Goal: Find specific page/section

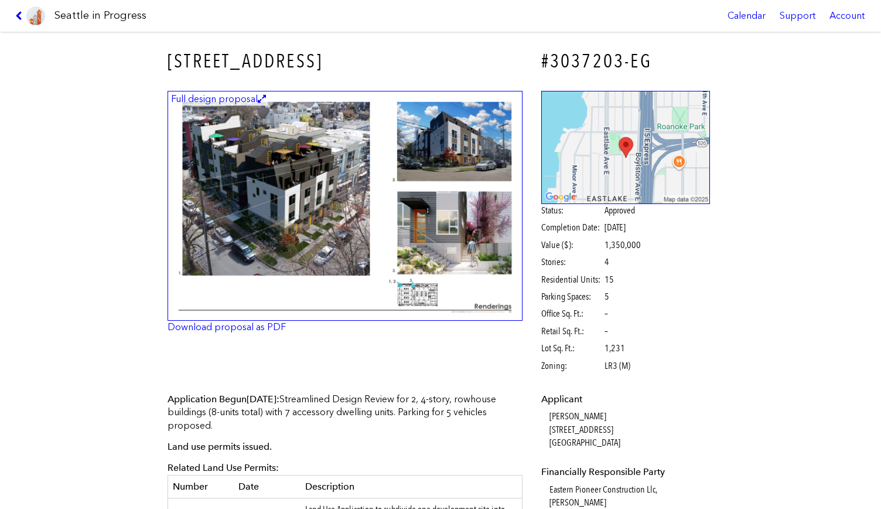
click at [22, 12] on icon at bounding box center [20, 15] width 11 height 9
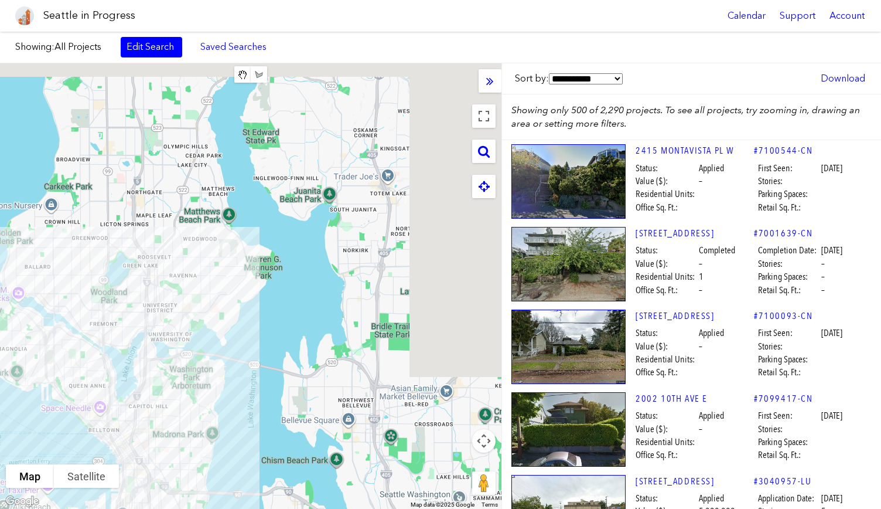
drag, startPoint x: 413, startPoint y: 106, endPoint x: 71, endPoint y: 496, distance: 519.0
click at [71, 496] on div "To navigate, press the arrow keys." at bounding box center [251, 285] width 502 height 445
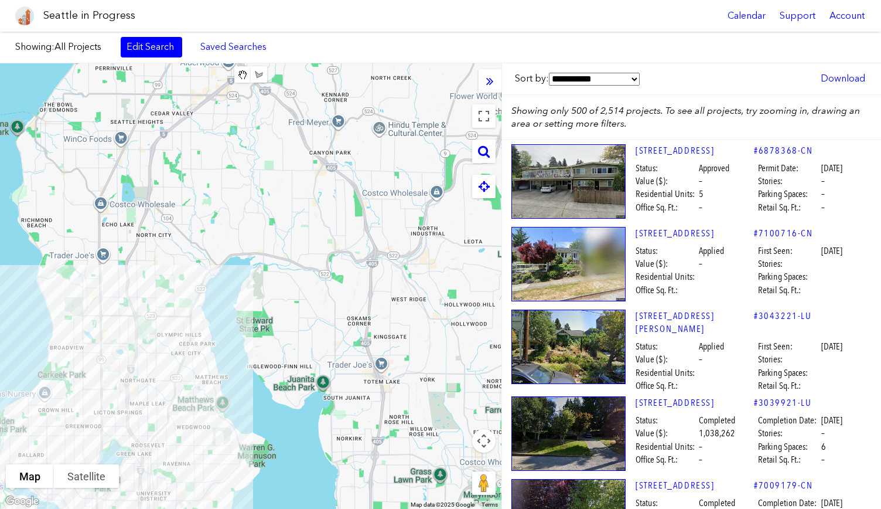
drag, startPoint x: 240, startPoint y: 254, endPoint x: 328, endPoint y: 311, distance: 104.7
click at [328, 311] on div "To navigate, press the arrow keys." at bounding box center [251, 285] width 502 height 445
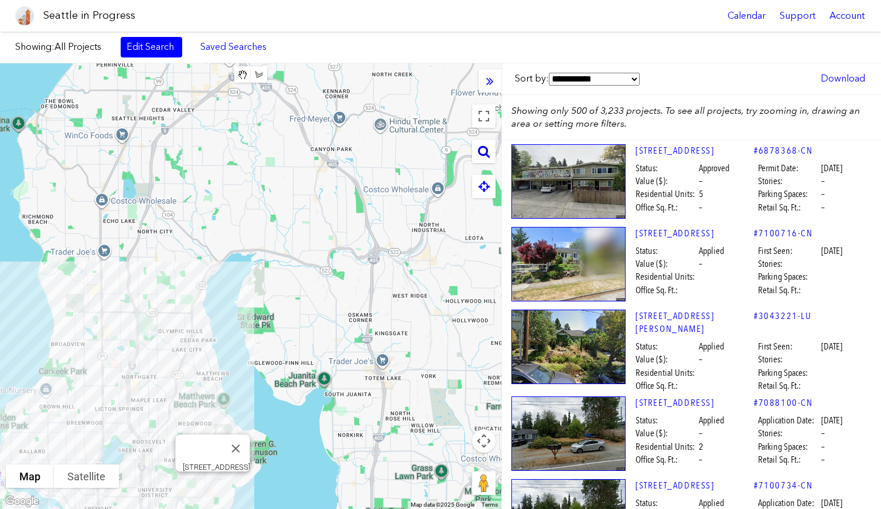
click at [492, 149] on div at bounding box center [483, 150] width 23 height 23
click at [487, 151] on icon at bounding box center [484, 151] width 12 height 13
click at [398, 150] on input "text" at bounding box center [403, 150] width 146 height 23
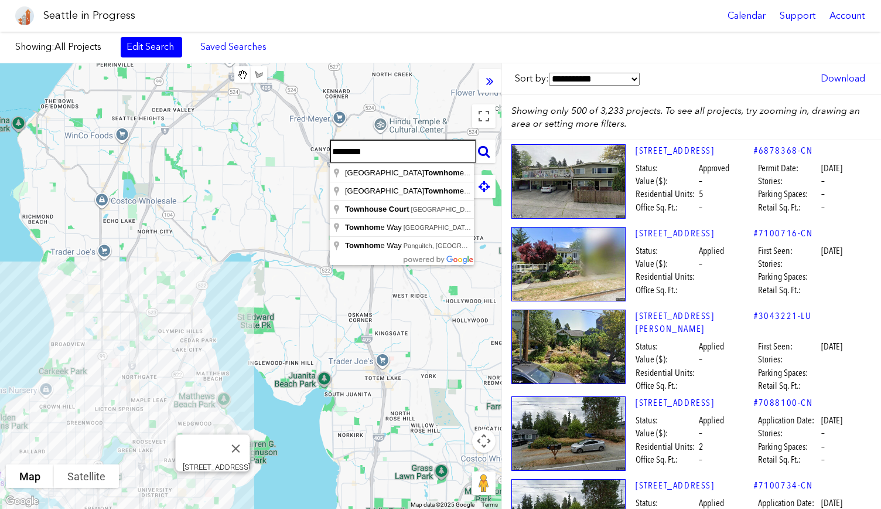
type input "********"
